Goal: Transaction & Acquisition: Purchase product/service

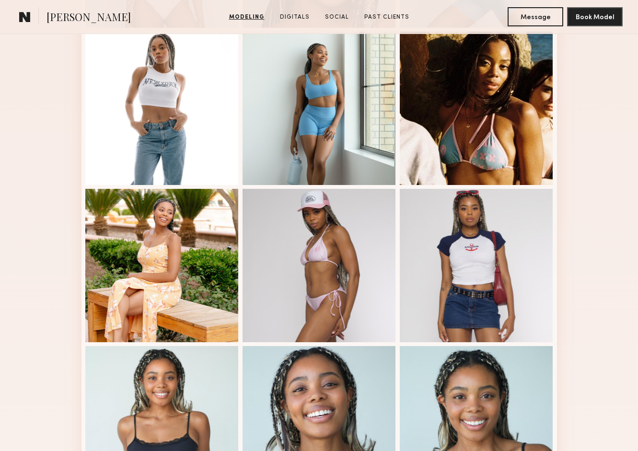
scroll to position [409, 0]
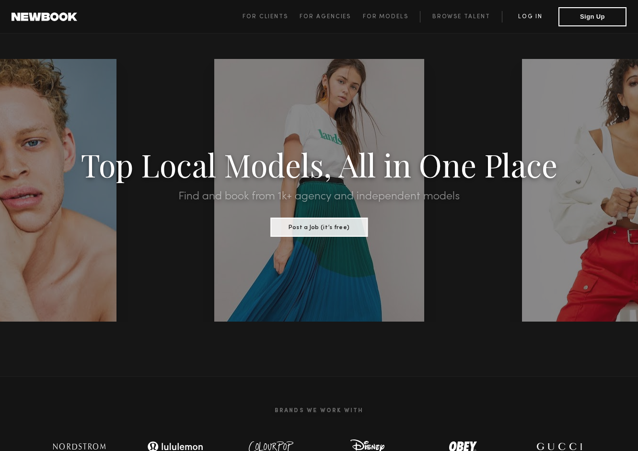
click at [533, 21] on link "Log in" at bounding box center [530, 17] width 57 height 12
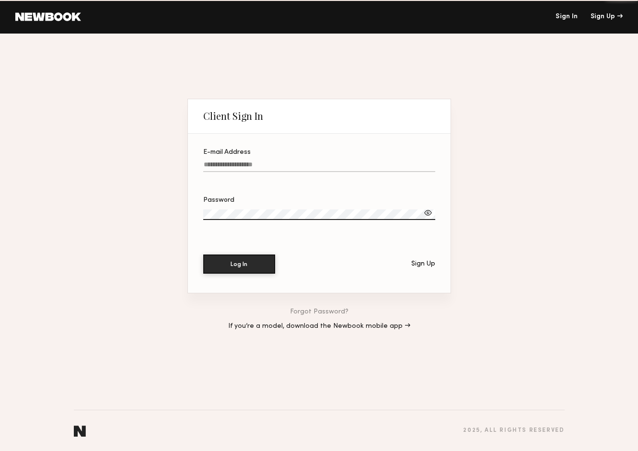
type input "**********"
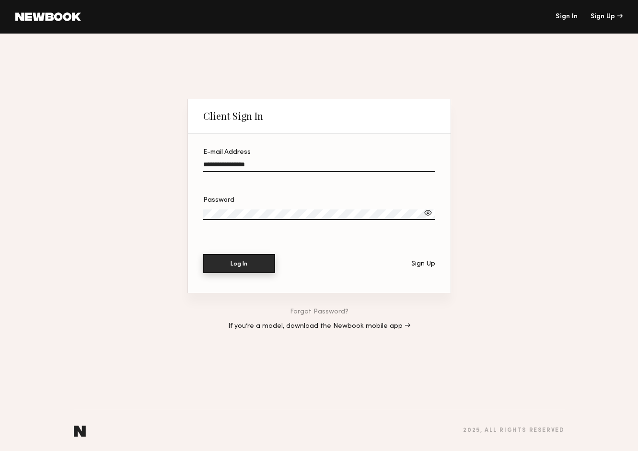
click at [255, 267] on button "Log In" at bounding box center [239, 263] width 72 height 19
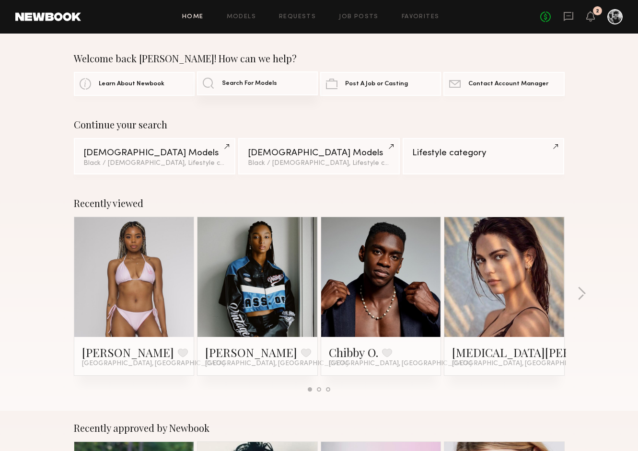
click at [209, 72] on link "Search For Models" at bounding box center [257, 83] width 121 height 24
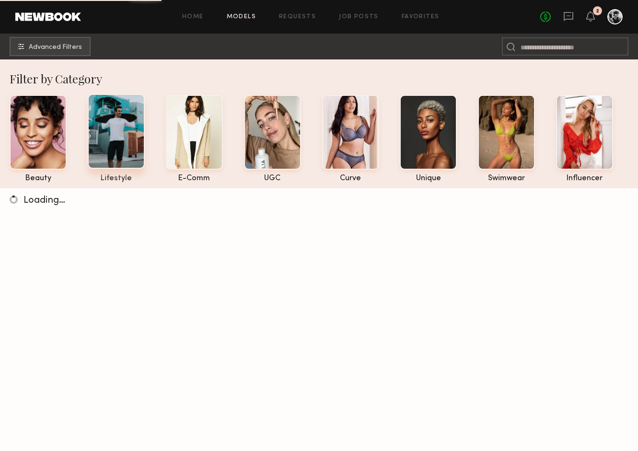
click at [125, 153] on div at bounding box center [116, 131] width 57 height 75
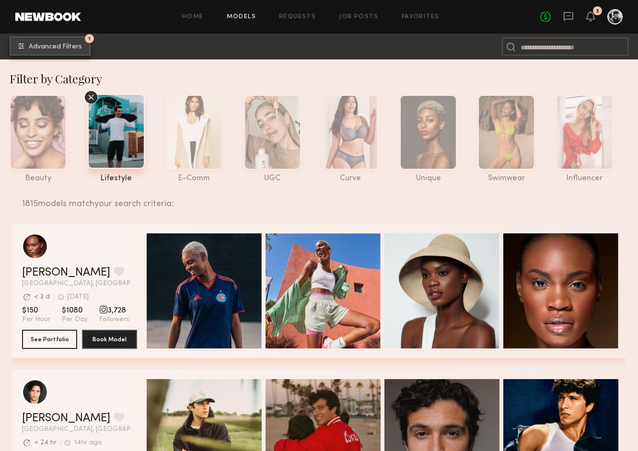
click at [71, 47] on span "Advanced Filters" at bounding box center [55, 47] width 53 height 7
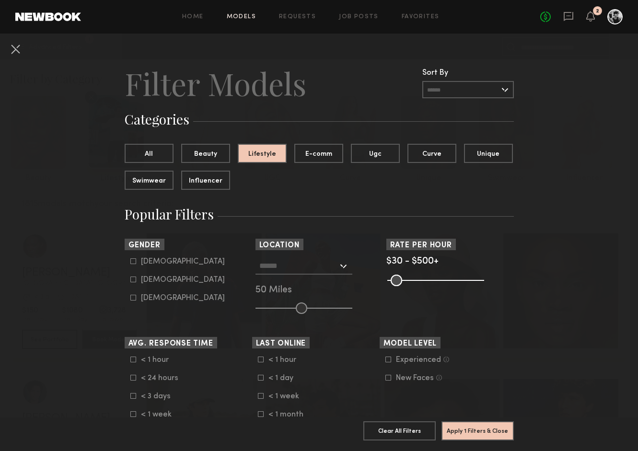
click at [306, 264] on input "text" at bounding box center [298, 265] width 79 height 16
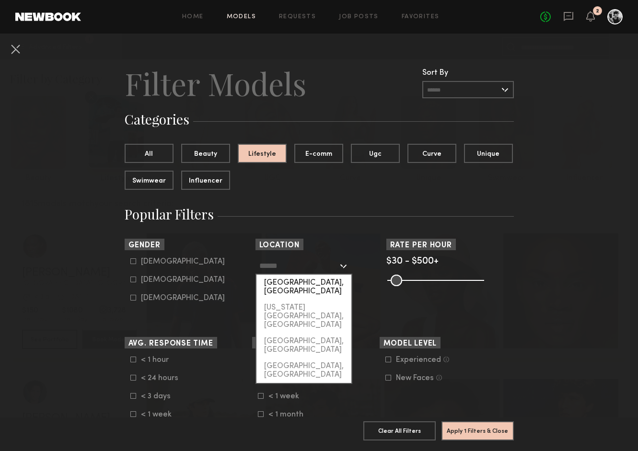
click at [313, 279] on div "[GEOGRAPHIC_DATA], [GEOGRAPHIC_DATA]" at bounding box center [303, 287] width 95 height 25
type input "**********"
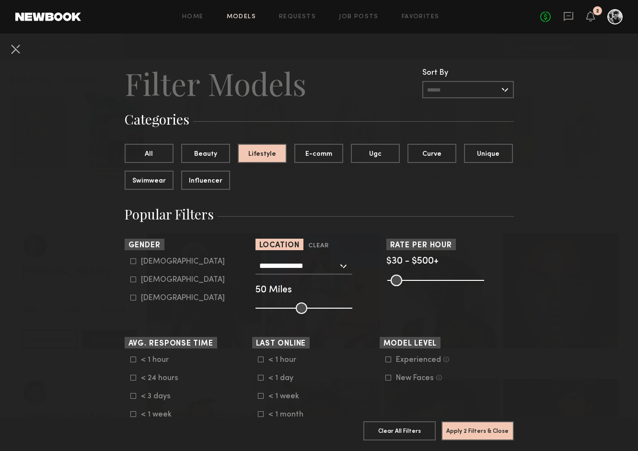
click at [136, 280] on label "Female" at bounding box center [177, 280] width 94 height 6
type input "**"
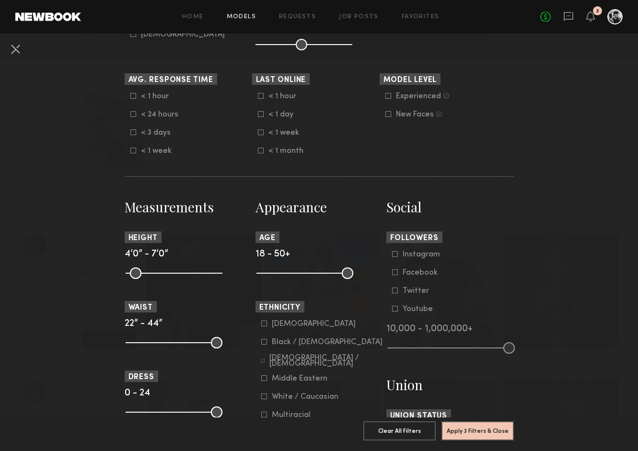
scroll to position [277, 0]
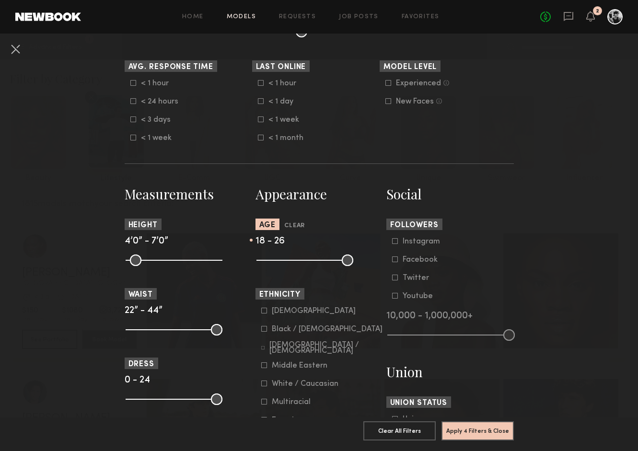
drag, startPoint x: 348, startPoint y: 261, endPoint x: 284, endPoint y: 268, distance: 64.2
type input "**"
click at [284, 266] on input "range" at bounding box center [304, 261] width 97 height 12
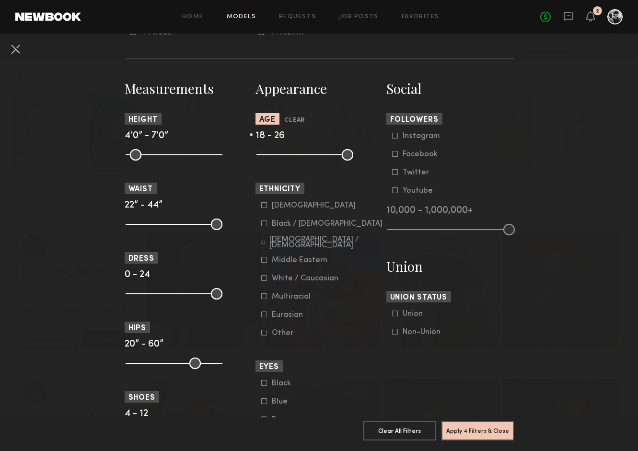
scroll to position [383, 0]
click at [261, 224] on icon at bounding box center [263, 223] width 5 height 5
click at [263, 295] on common-framework-checkbox "Multiracial" at bounding box center [322, 296] width 122 height 9
click at [264, 298] on icon at bounding box center [264, 296] width 6 height 6
click at [492, 430] on button "Apply 5 Filters & Close" at bounding box center [477, 430] width 72 height 19
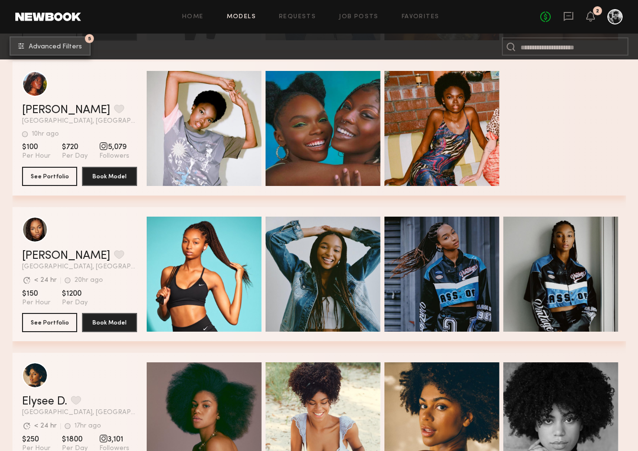
scroll to position [454, 0]
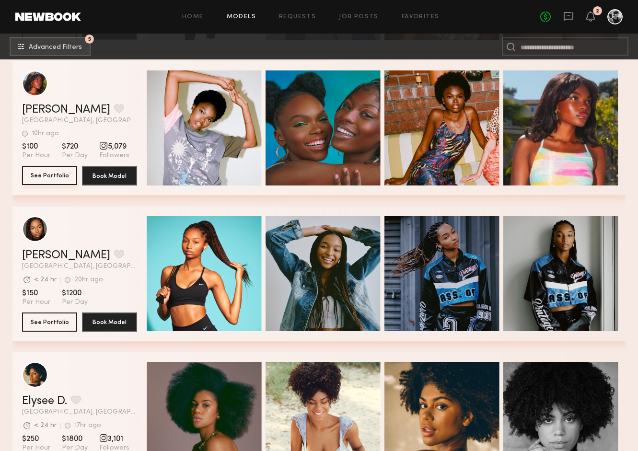
click at [48, 173] on button "See Portfolio" at bounding box center [49, 175] width 55 height 19
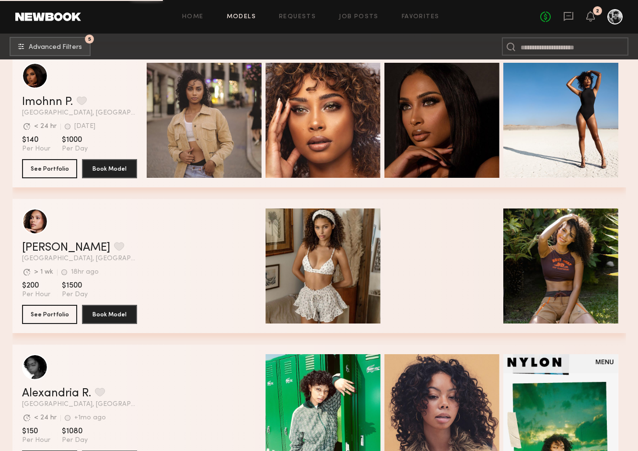
scroll to position [3295, 0]
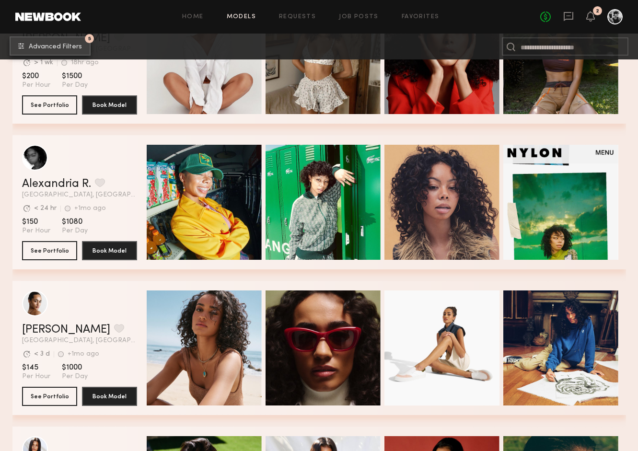
click at [69, 40] on button "5 Advanced Filters" at bounding box center [50, 45] width 81 height 19
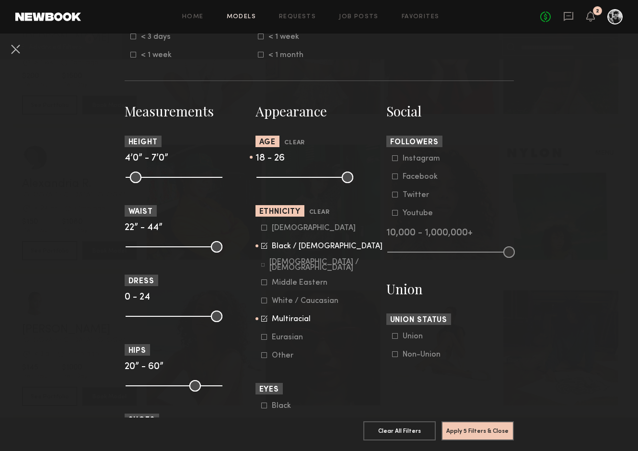
scroll to position [360, 0]
click at [265, 319] on icon at bounding box center [264, 318] width 6 height 6
click at [487, 431] on button "Apply 5 Filters & Close" at bounding box center [477, 430] width 72 height 19
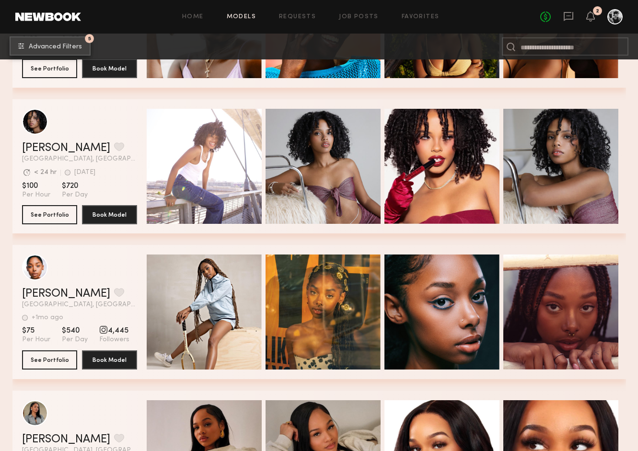
scroll to position [3173, 0]
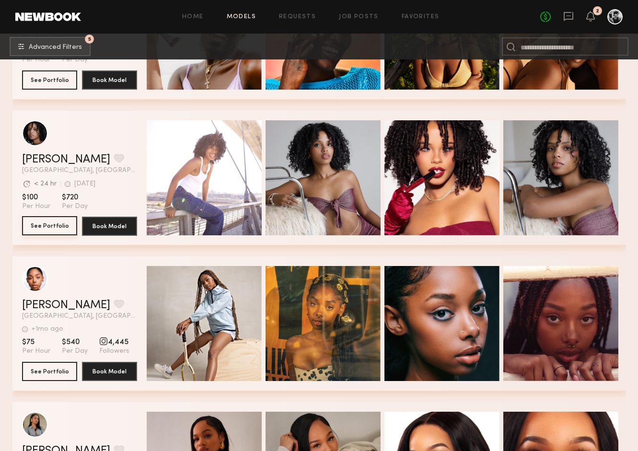
click at [46, 223] on button "See Portfolio" at bounding box center [49, 225] width 55 height 19
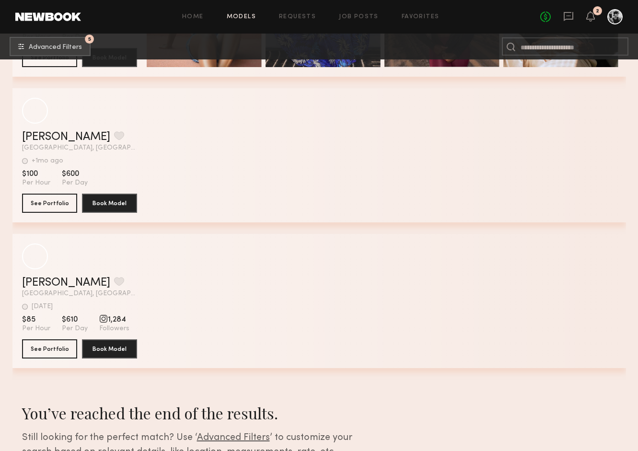
scroll to position [3775, 0]
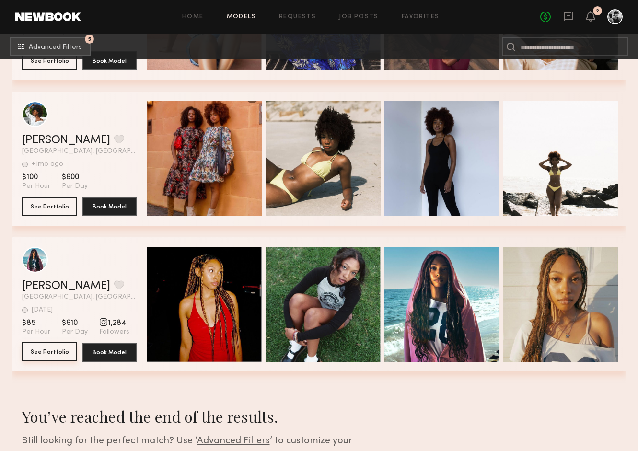
click at [46, 350] on button "See Portfolio" at bounding box center [49, 351] width 55 height 19
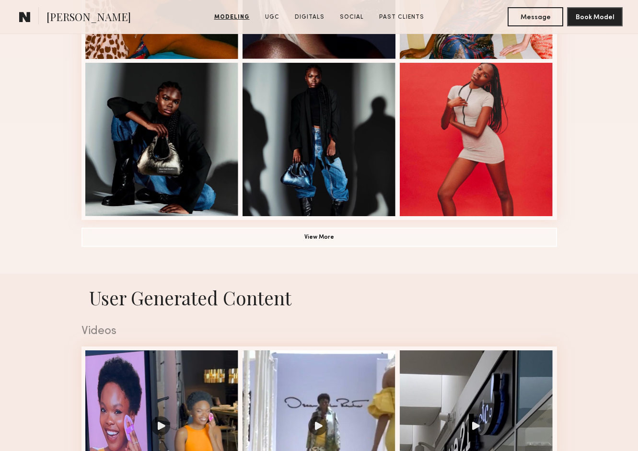
scroll to position [711, 0]
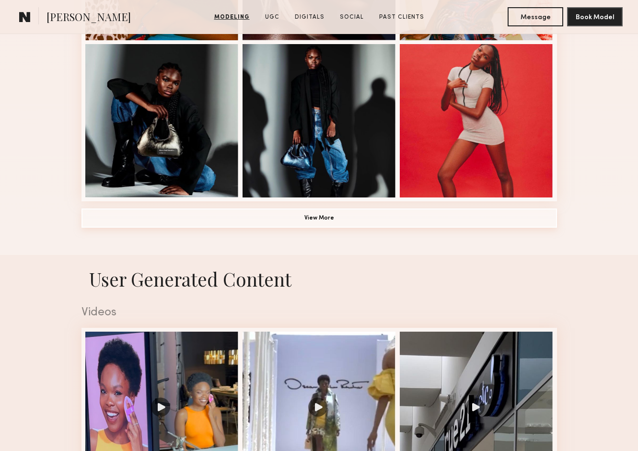
click at [356, 218] on button "View More" at bounding box center [319, 218] width 476 height 19
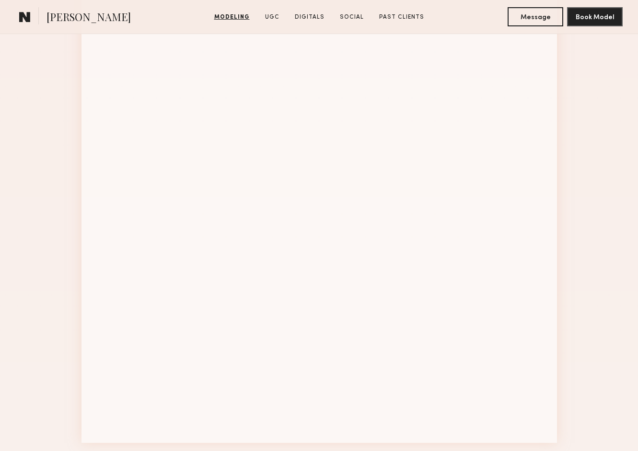
scroll to position [1097, 0]
